Goal: Contribute content: Add original content to the website for others to see

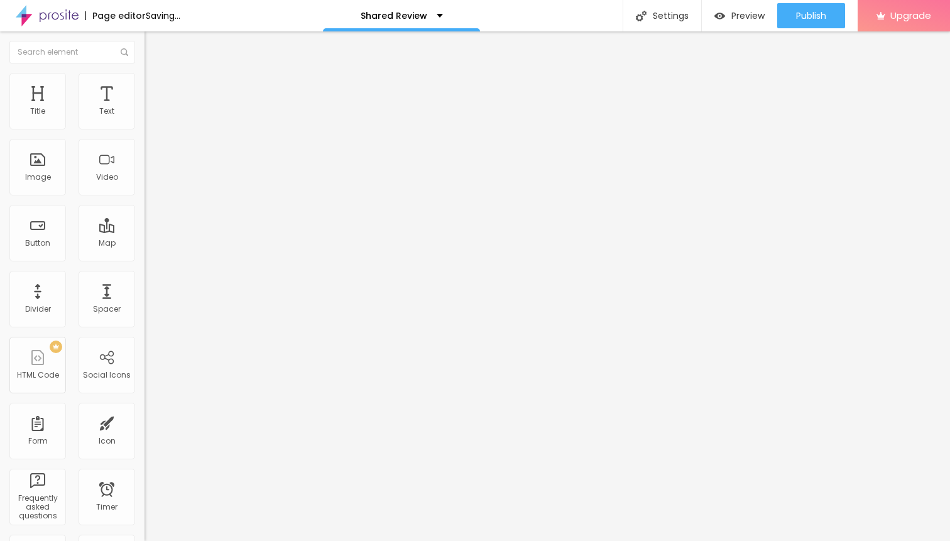
click at [144, 108] on span "Add image" at bounding box center [169, 102] width 51 height 11
drag, startPoint x: 47, startPoint y: 175, endPoint x: 0, endPoint y: 201, distance: 54.0
click at [144, 108] on span "Add image" at bounding box center [169, 102] width 51 height 11
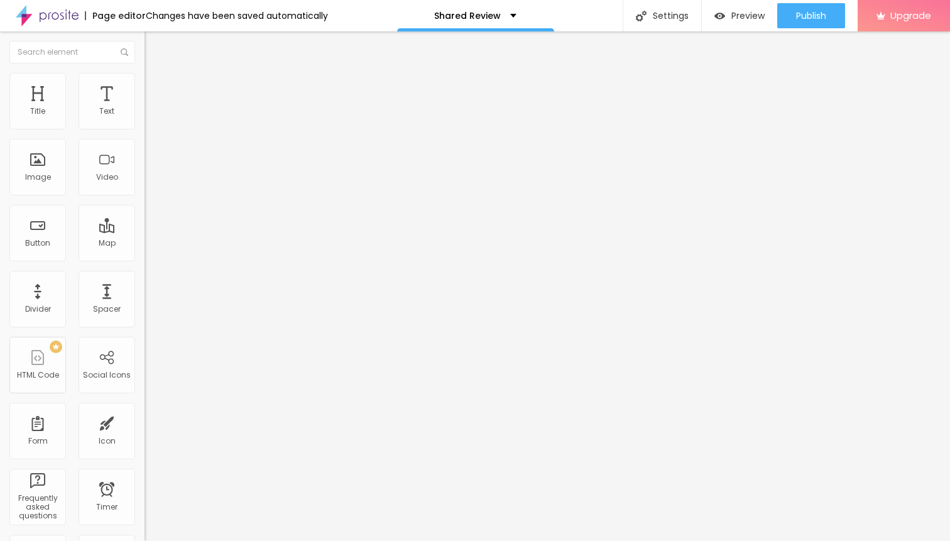
click at [144, 84] on li "Style" at bounding box center [216, 79] width 144 height 13
click at [144, 130] on div at bounding box center [216, 124] width 144 height 11
type input "75"
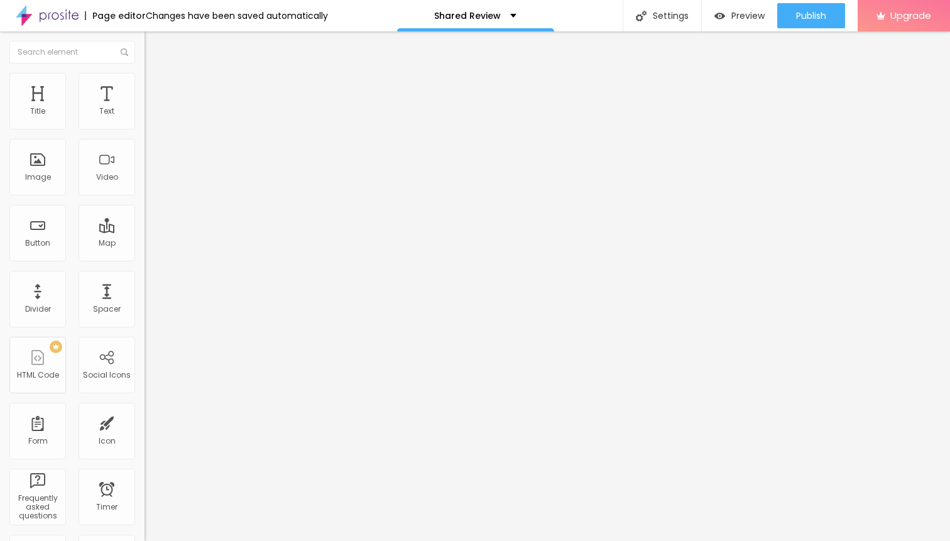
type input "75"
click at [144, 129] on input "range" at bounding box center [184, 124] width 81 height 10
type input "80"
click at [144, 129] on input "range" at bounding box center [184, 124] width 81 height 10
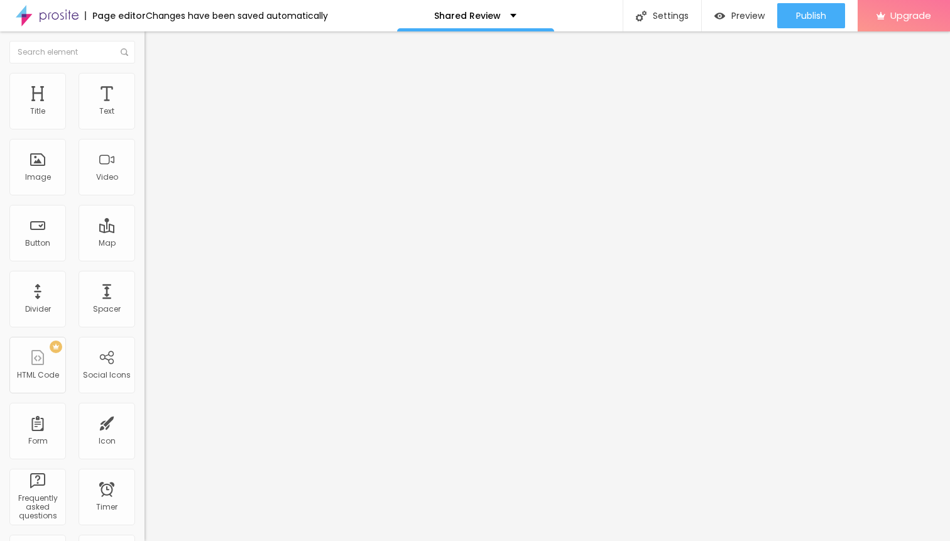
click at [144, 73] on li "Content" at bounding box center [216, 66] width 144 height 13
click at [144, 257] on input "https://" at bounding box center [219, 251] width 151 height 13
paste input "[DOMAIN_NAME]"
type input "[URL][DOMAIN_NAME]"
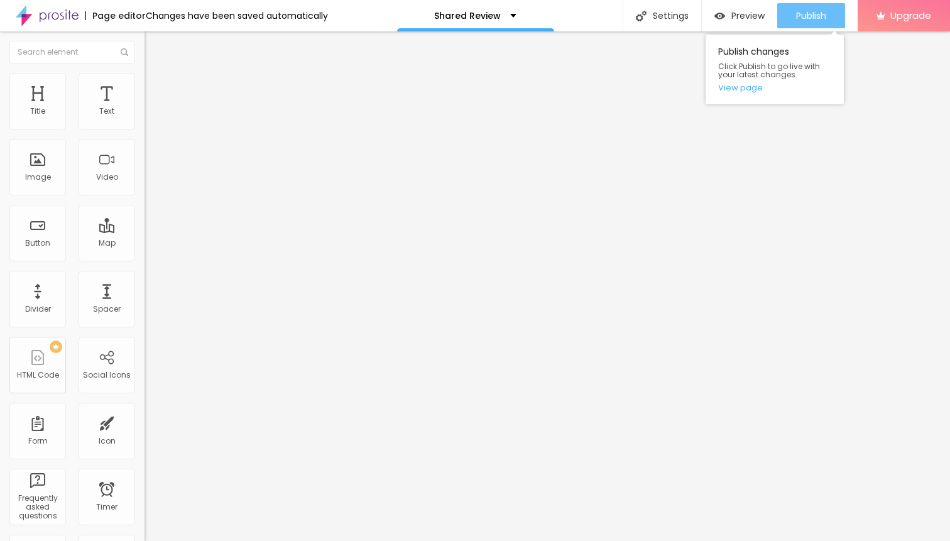
scroll to position [0, 0]
click at [799, 17] on span "Publish" at bounding box center [811, 16] width 30 height 10
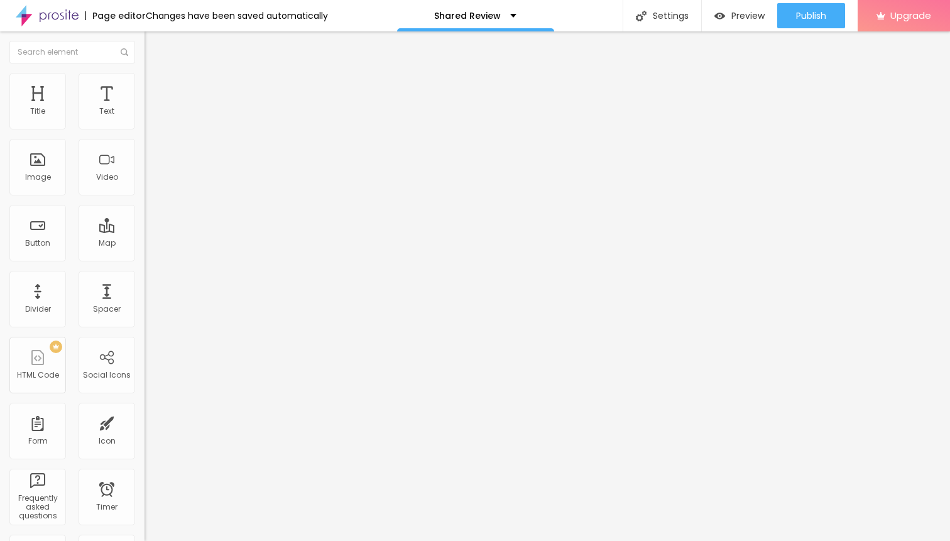
click at [144, 81] on li "Style" at bounding box center [216, 79] width 144 height 13
type input "70"
click at [144, 129] on input "range" at bounding box center [184, 124] width 81 height 10
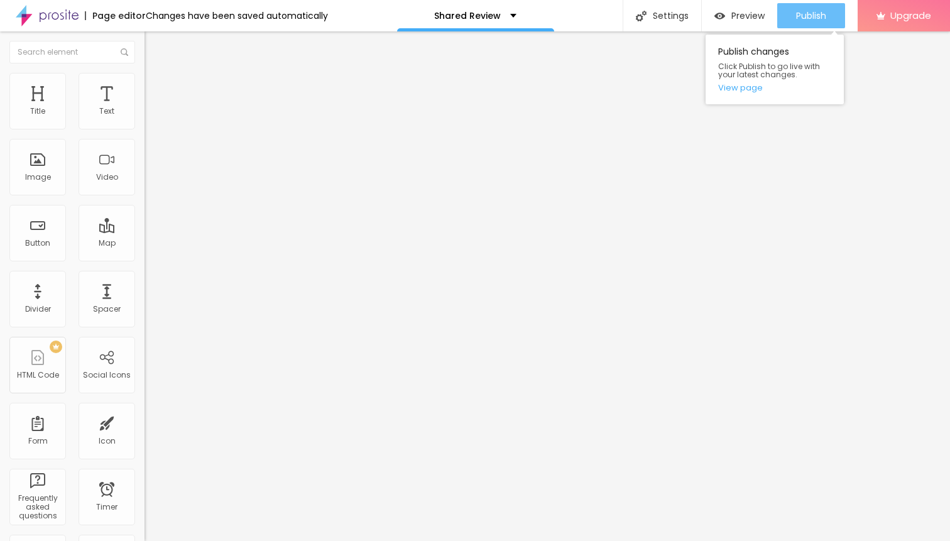
click at [804, 14] on span "Publish" at bounding box center [811, 16] width 30 height 10
